Goal: Navigation & Orientation: Find specific page/section

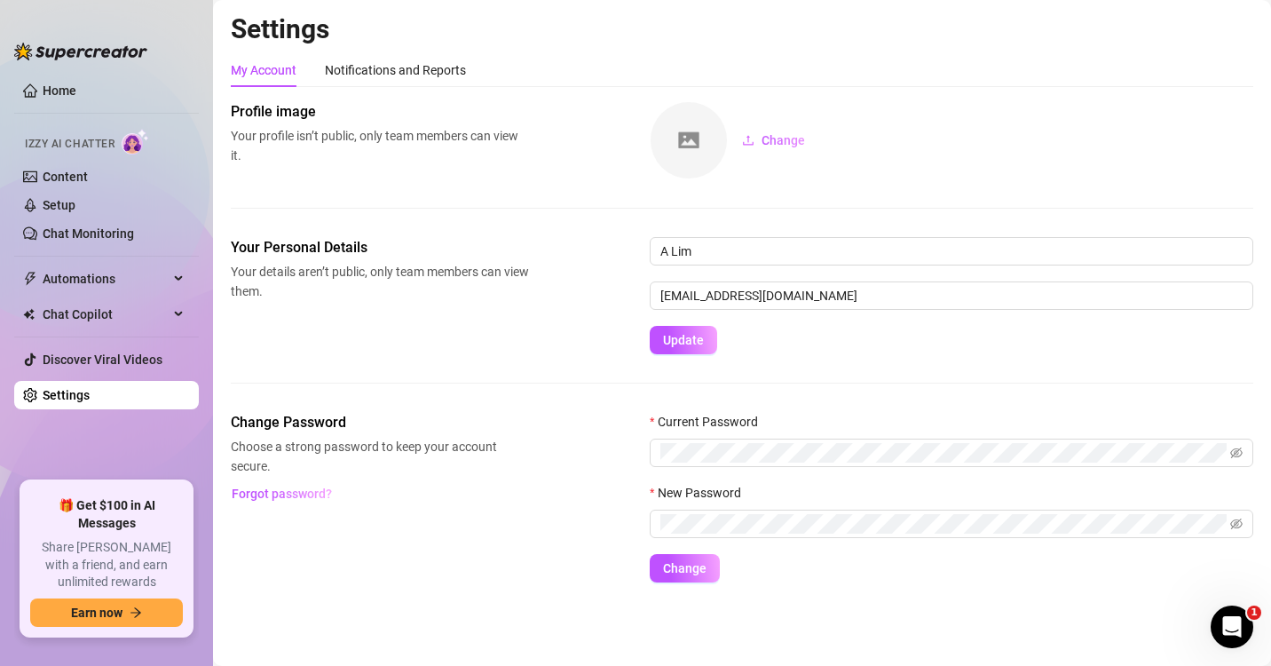
click at [557, 48] on div "Settings My Account Notifications and Reports Profile image Your profile isn’t …" at bounding box center [742, 307] width 1023 height 591
click at [51, 83] on link "Home" at bounding box center [60, 90] width 34 height 14
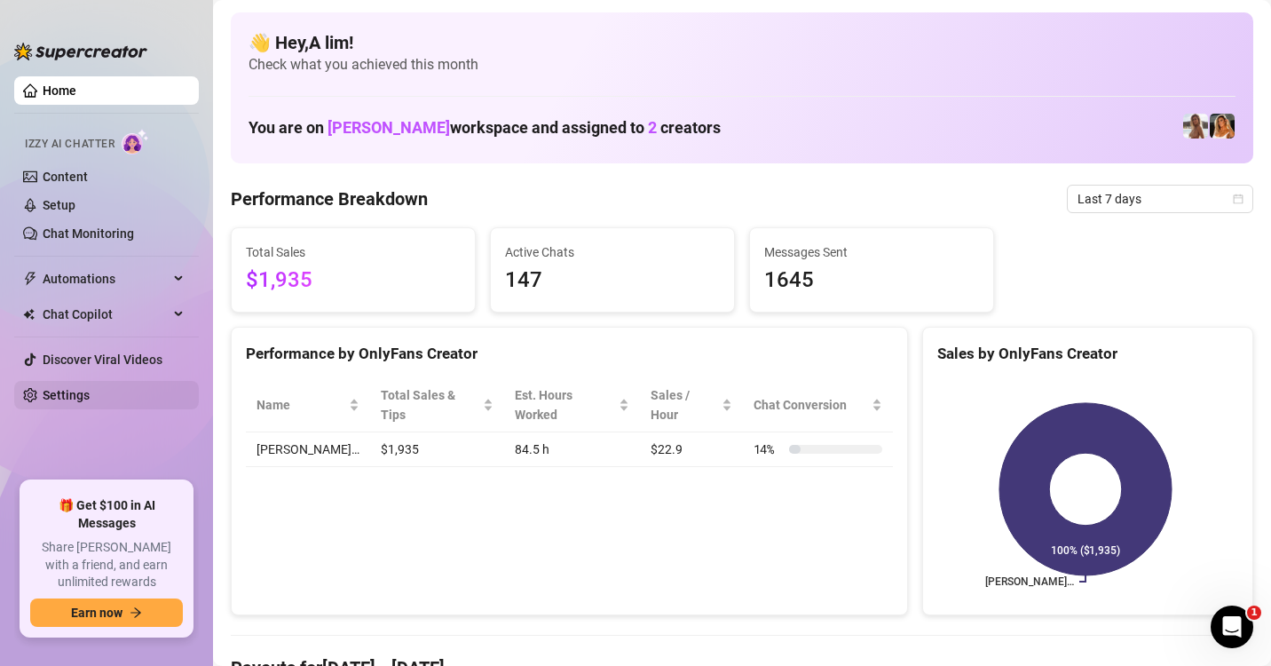
click at [74, 388] on link "Settings" at bounding box center [66, 395] width 47 height 14
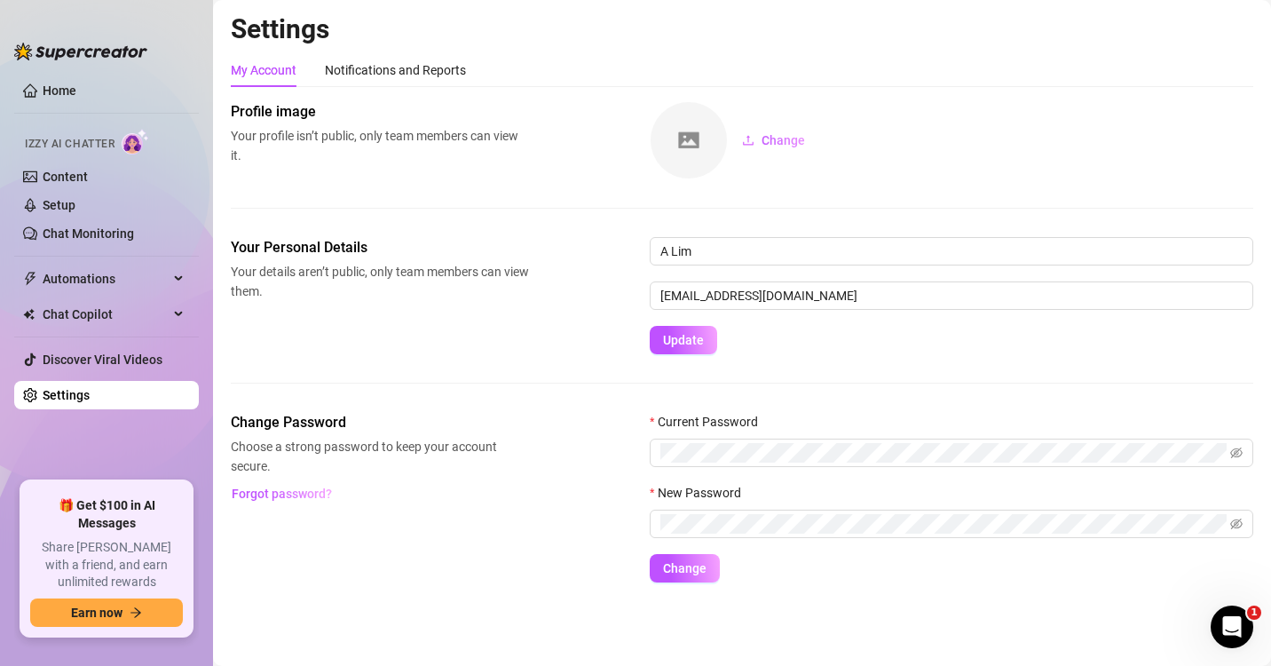
click at [368, 352] on div "Your Personal Details Your details aren’t public, only team members can view th…" at bounding box center [742, 295] width 1023 height 117
click at [394, 75] on div "Notifications and Reports" at bounding box center [395, 70] width 141 height 20
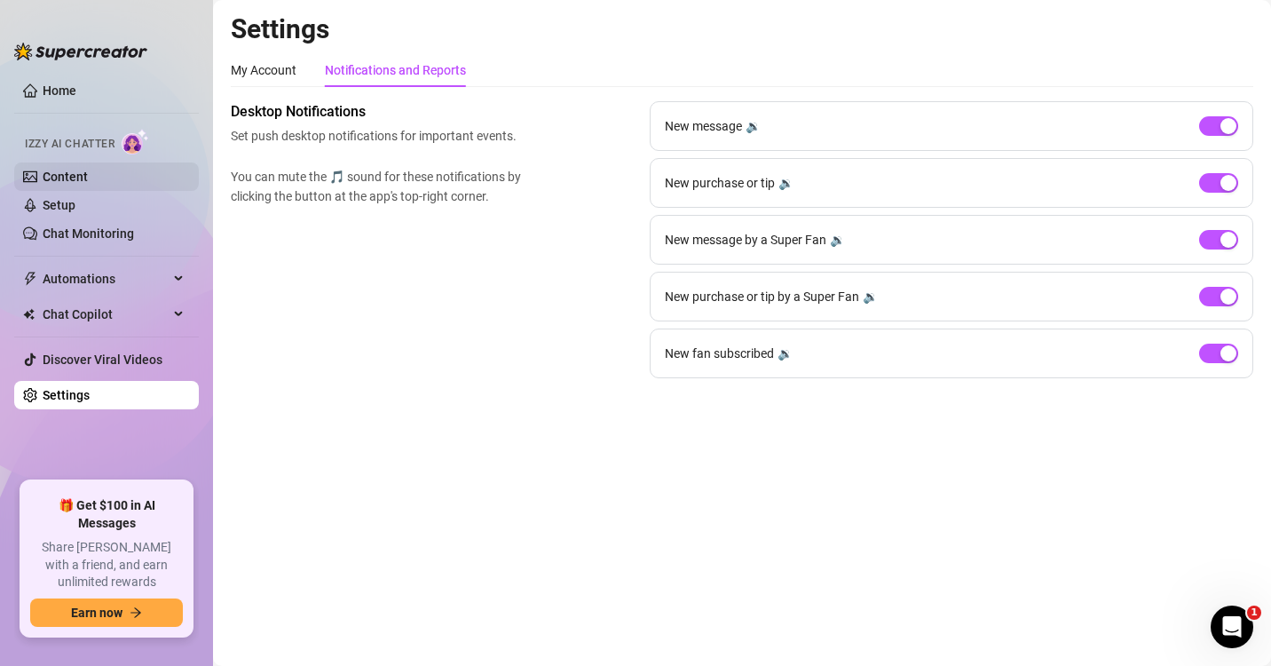
click at [64, 170] on link "Content" at bounding box center [65, 177] width 45 height 14
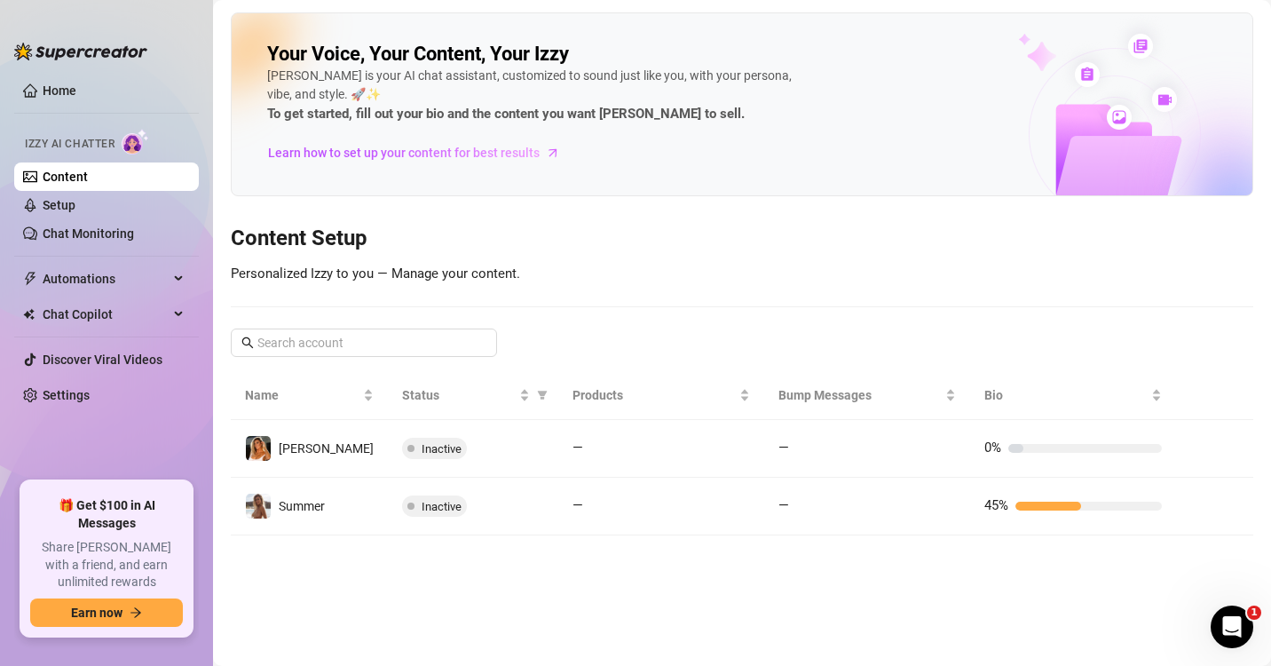
click at [577, 233] on h3 "Content Setup" at bounding box center [742, 239] width 1023 height 28
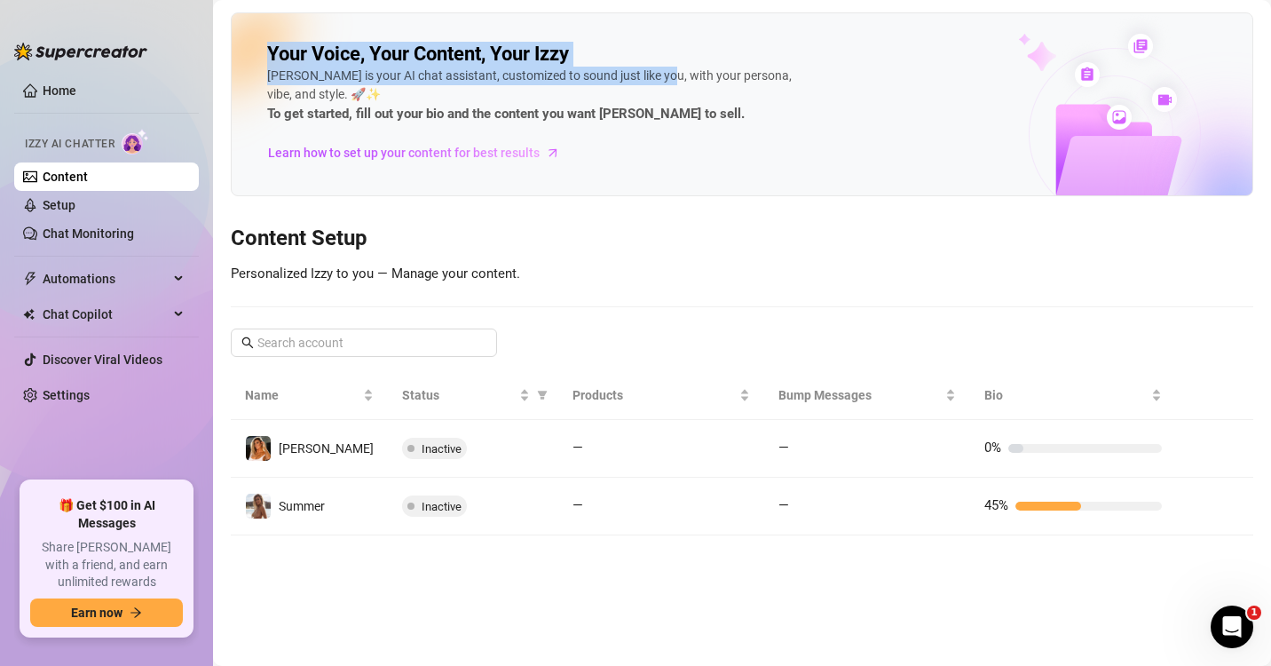
drag, startPoint x: 269, startPoint y: 59, endPoint x: 652, endPoint y: 48, distance: 383.6
click at [652, 48] on div "Your Voice, Your Content, Your Izzy Izzy is your AI chat assistant, customized …" at bounding box center [533, 104] width 533 height 125
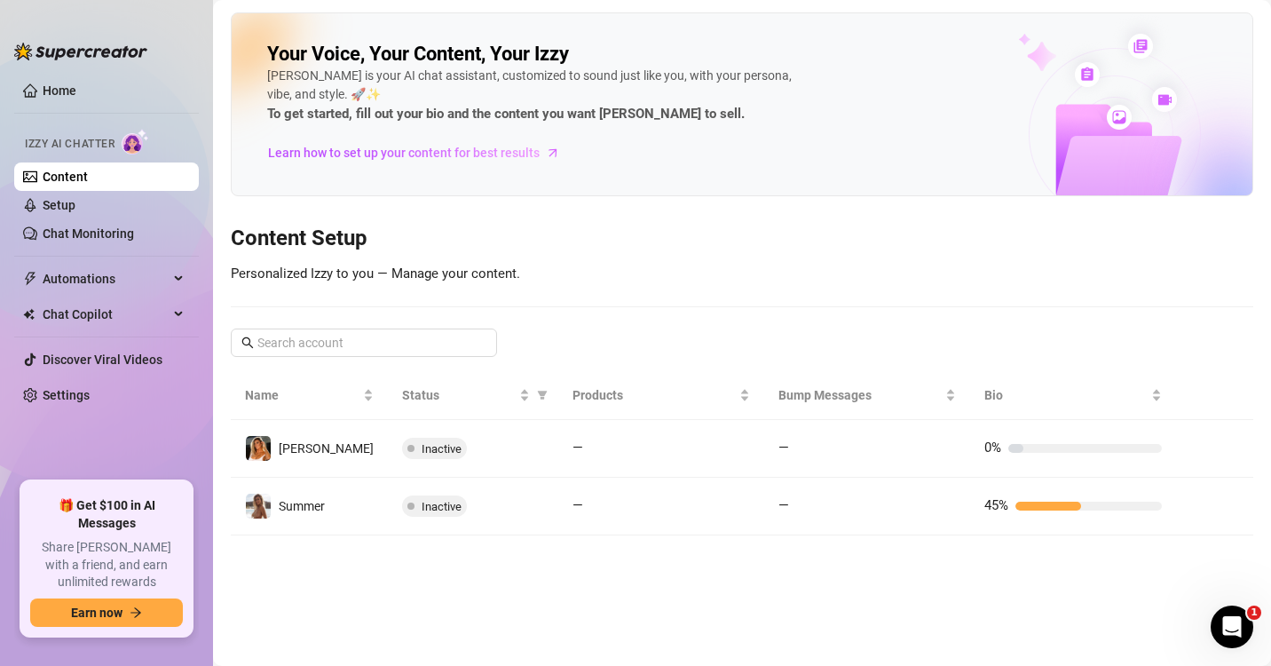
click at [726, 235] on h3 "Content Setup" at bounding box center [742, 239] width 1023 height 28
click at [90, 388] on link "Settings" at bounding box center [66, 395] width 47 height 14
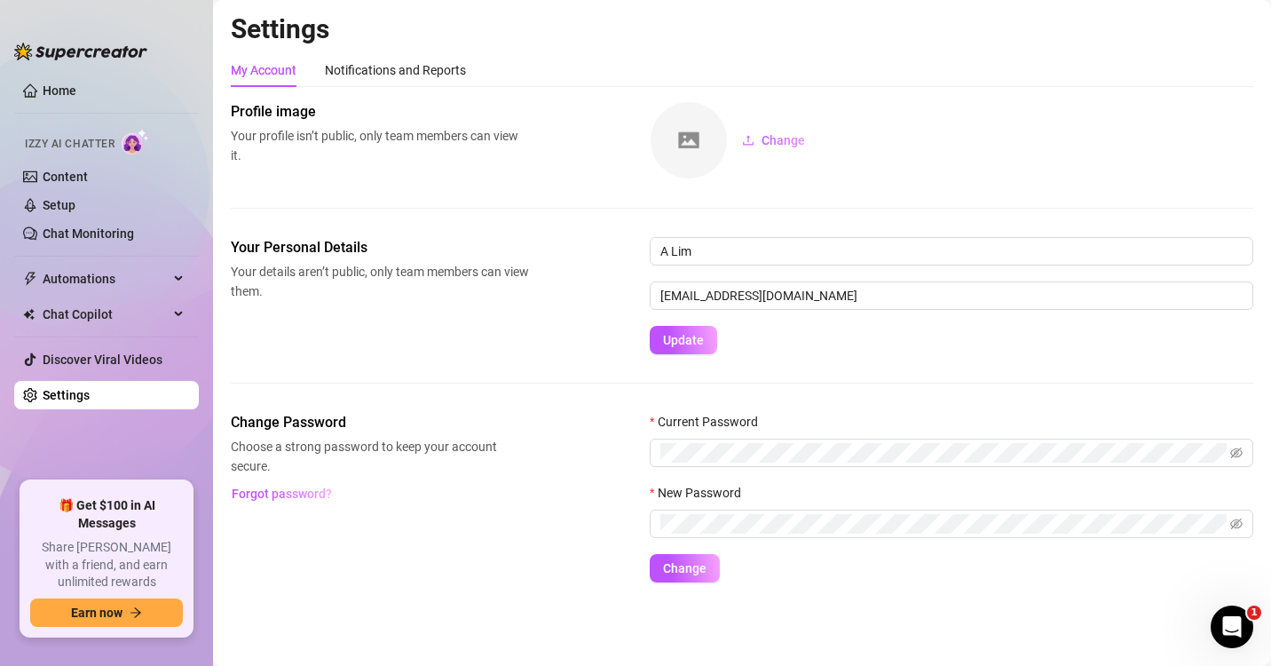
click at [83, 107] on ul "Home Izzy AI Chatter Content Setup Chat Monitoring Automations Chat Copilot Dis…" at bounding box center [106, 271] width 185 height 405
click at [76, 84] on link "Home" at bounding box center [60, 90] width 34 height 14
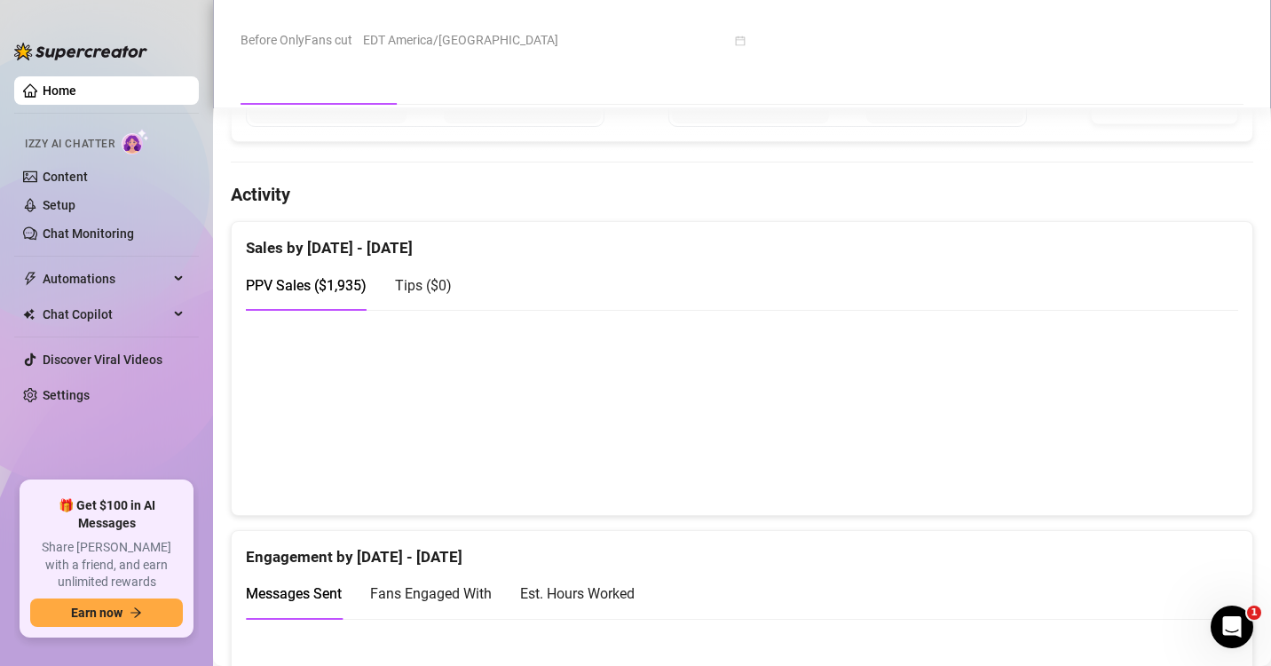
scroll to position [444, 0]
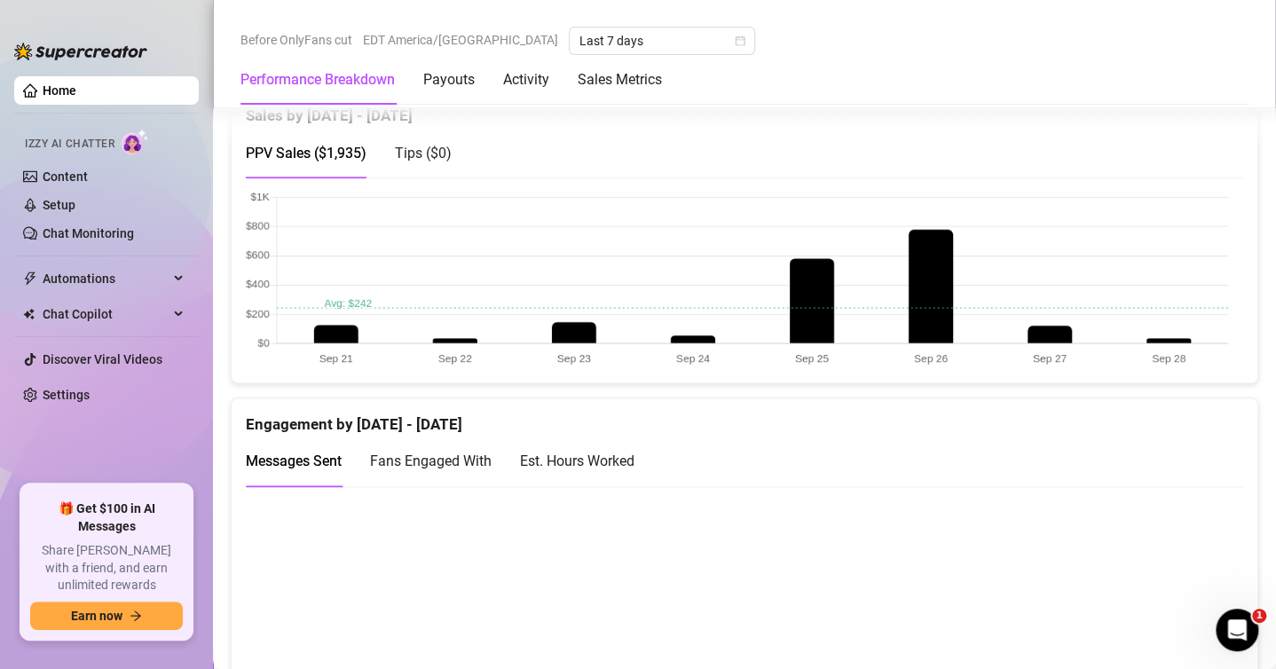
scroll to position [665, 0]
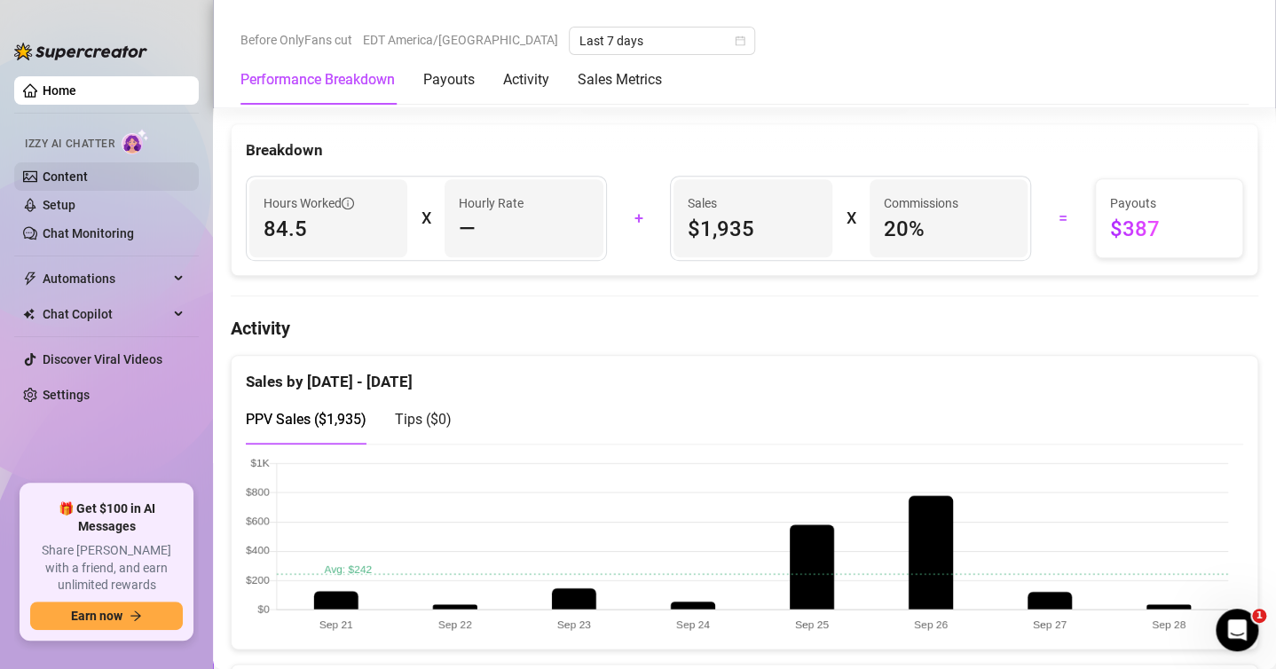
click at [58, 174] on link "Content" at bounding box center [65, 177] width 45 height 14
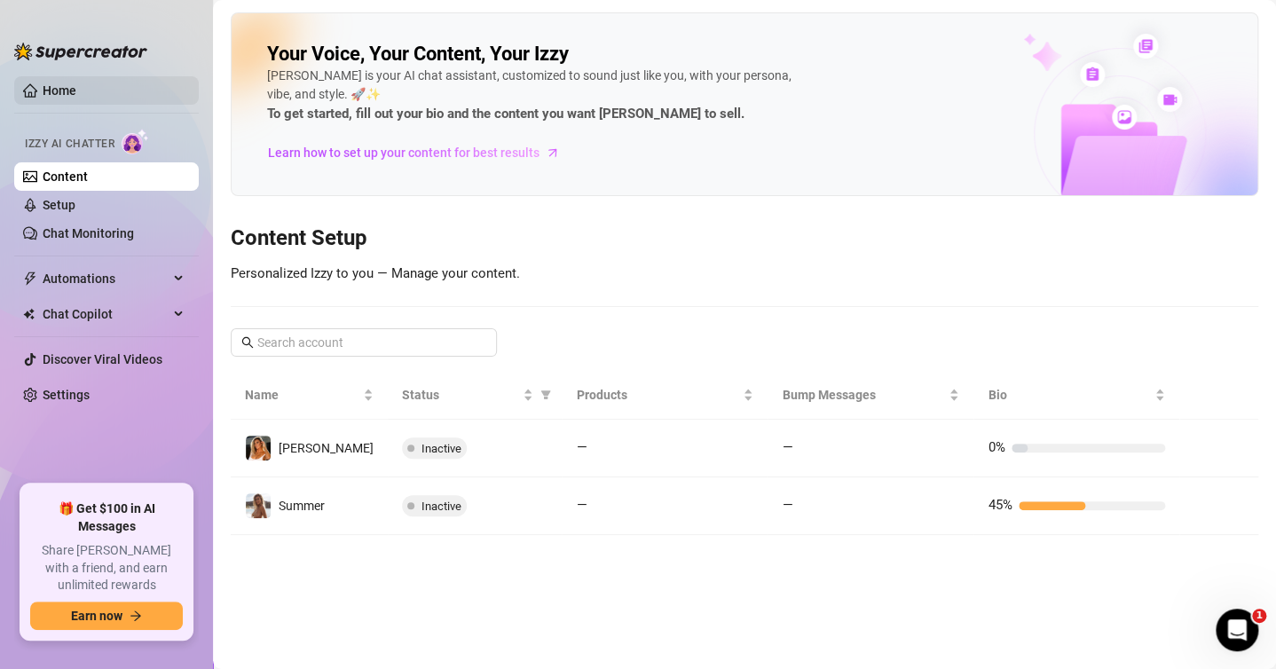
click at [62, 93] on link "Home" at bounding box center [60, 90] width 34 height 14
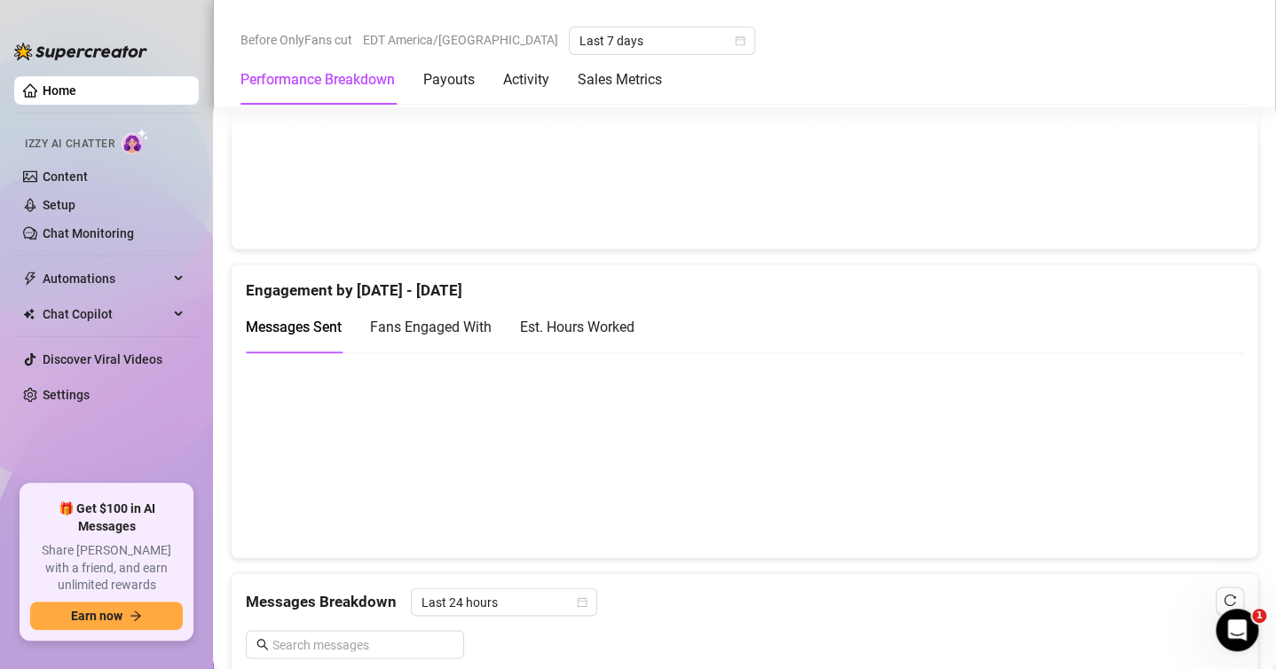
scroll to position [1332, 0]
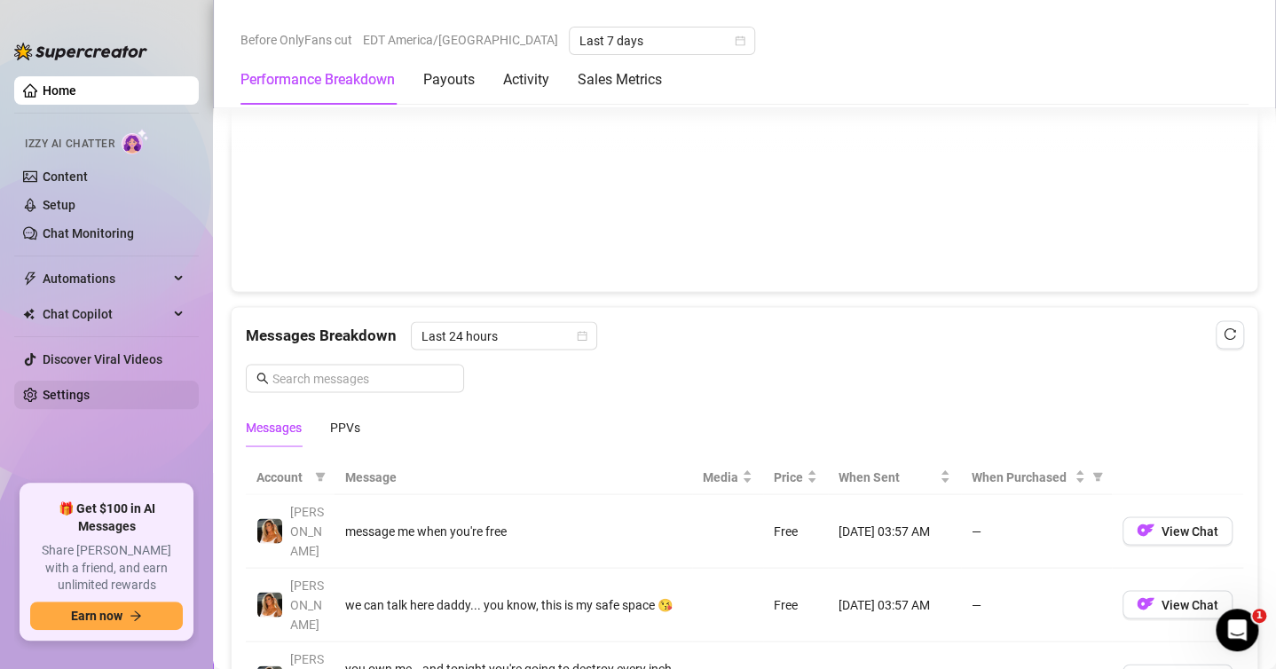
click at [78, 388] on link "Settings" at bounding box center [66, 395] width 47 height 14
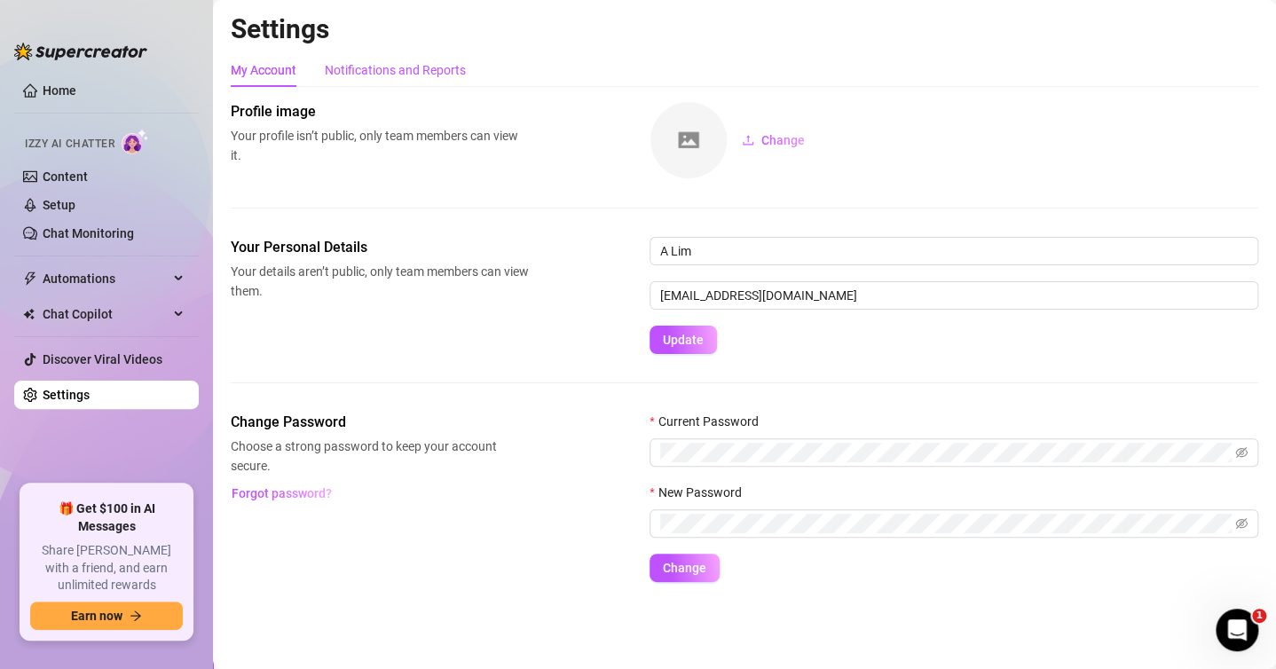
click at [387, 62] on div "Notifications and Reports" at bounding box center [395, 70] width 141 height 20
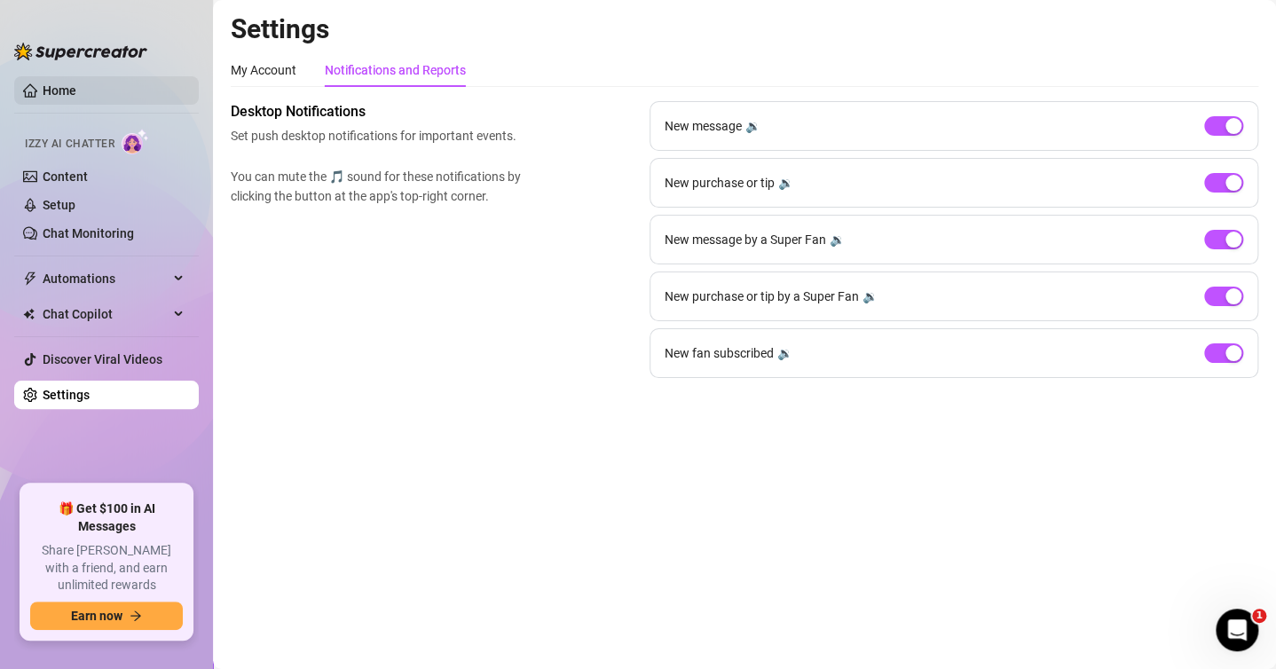
click at [43, 83] on link "Home" at bounding box center [60, 90] width 34 height 14
